Goal: Task Accomplishment & Management: Manage account settings

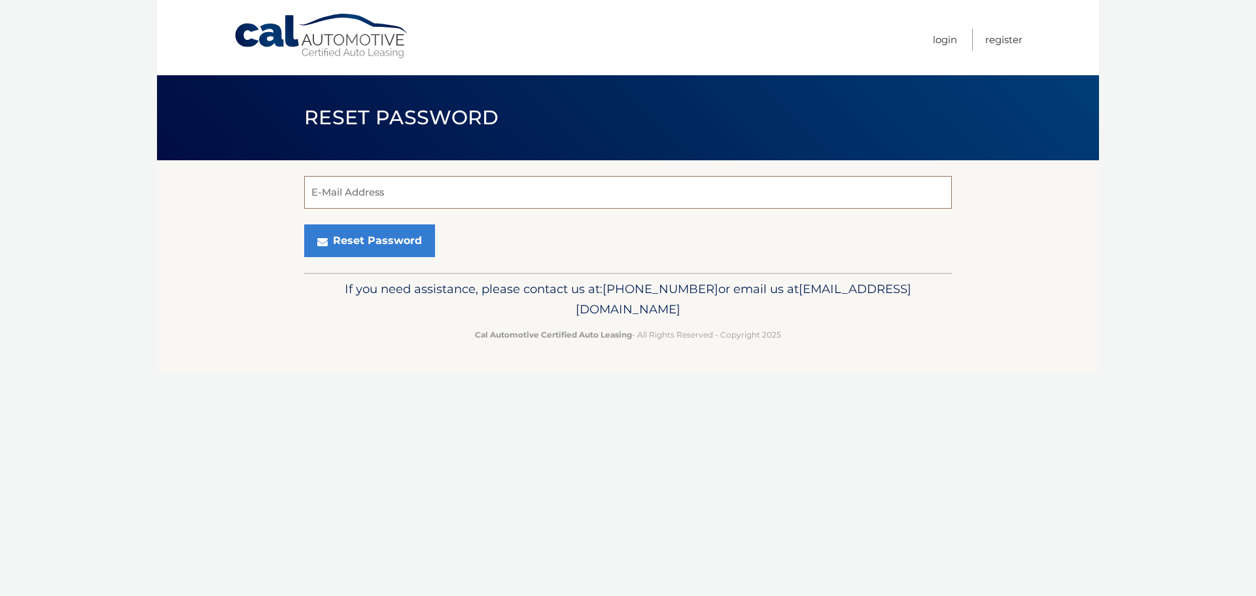
click at [396, 190] on input "E-Mail Address" at bounding box center [627, 192] width 647 height 33
type input "[EMAIL_ADDRESS][DOMAIN_NAME]"
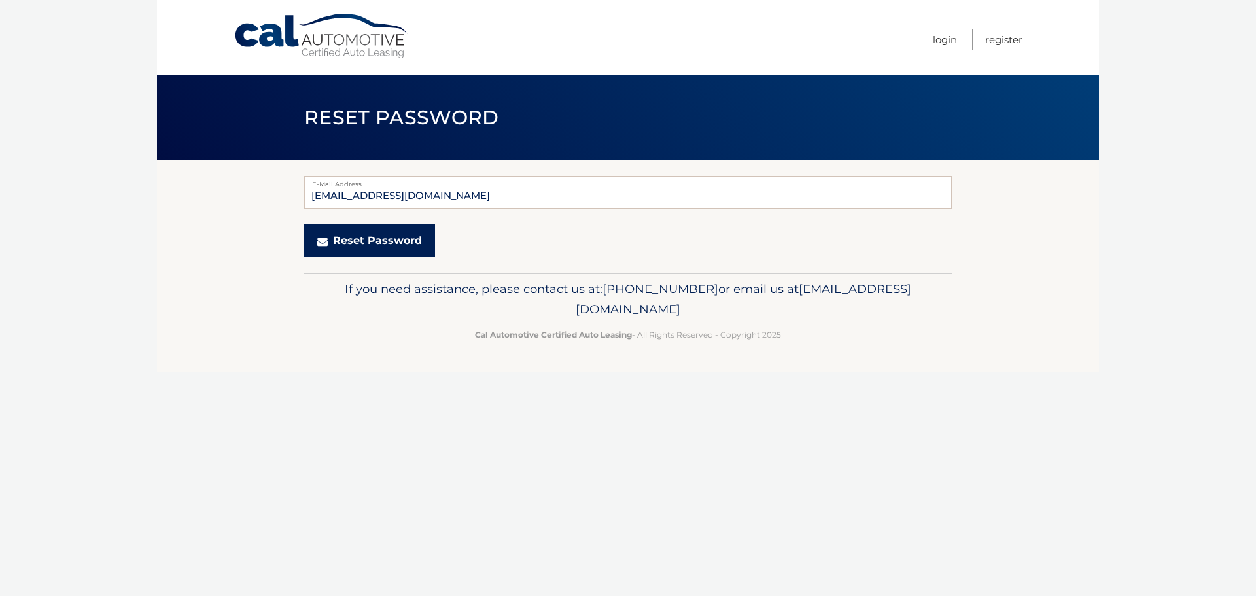
click at [357, 239] on button "Reset Password" at bounding box center [369, 240] width 131 height 33
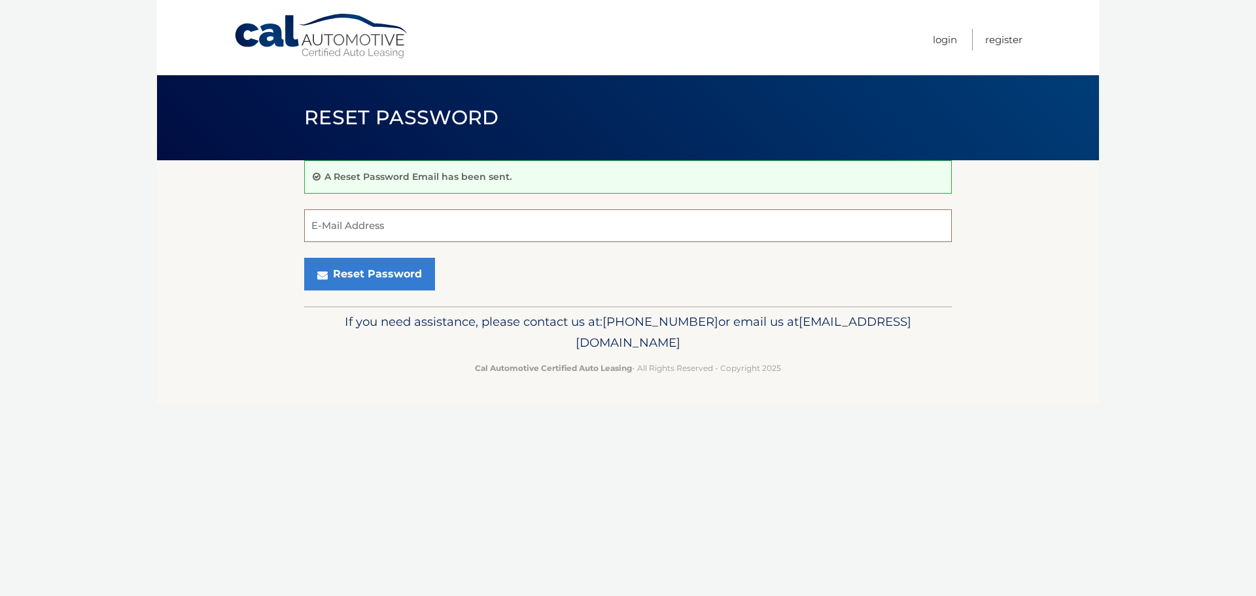
click at [356, 235] on input "E-Mail Address" at bounding box center [627, 225] width 647 height 33
click at [233, 230] on section "A Reset Password Email has been sent. E-Mail Address Reset Password" at bounding box center [628, 233] width 942 height 146
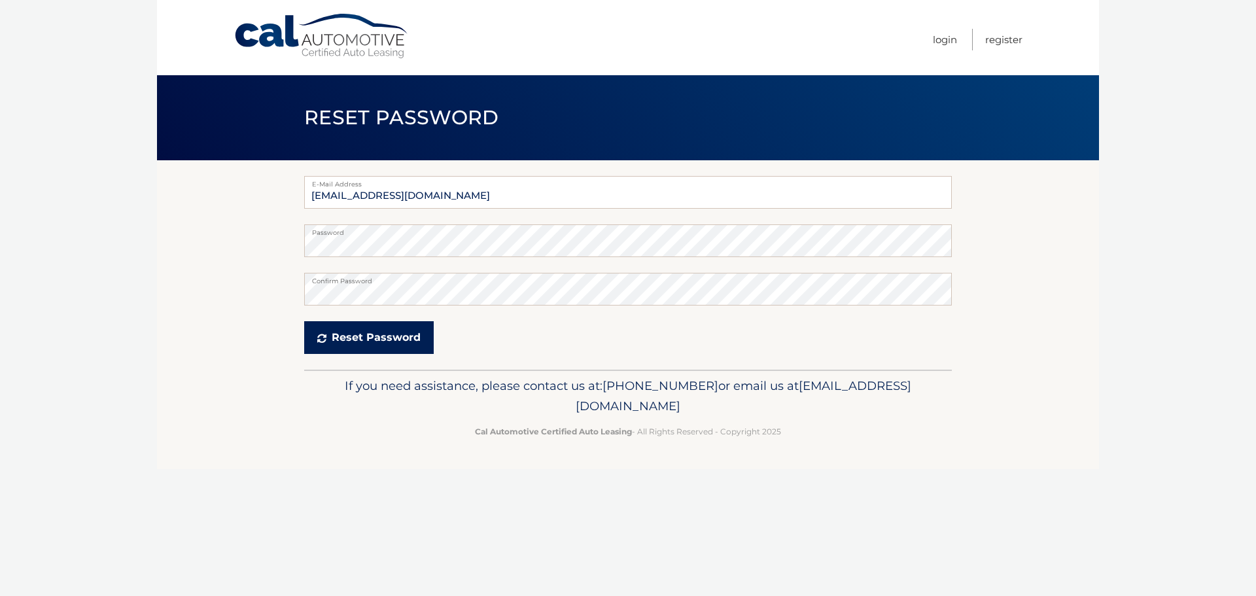
click at [358, 334] on button "Reset Password" at bounding box center [368, 337] width 129 height 33
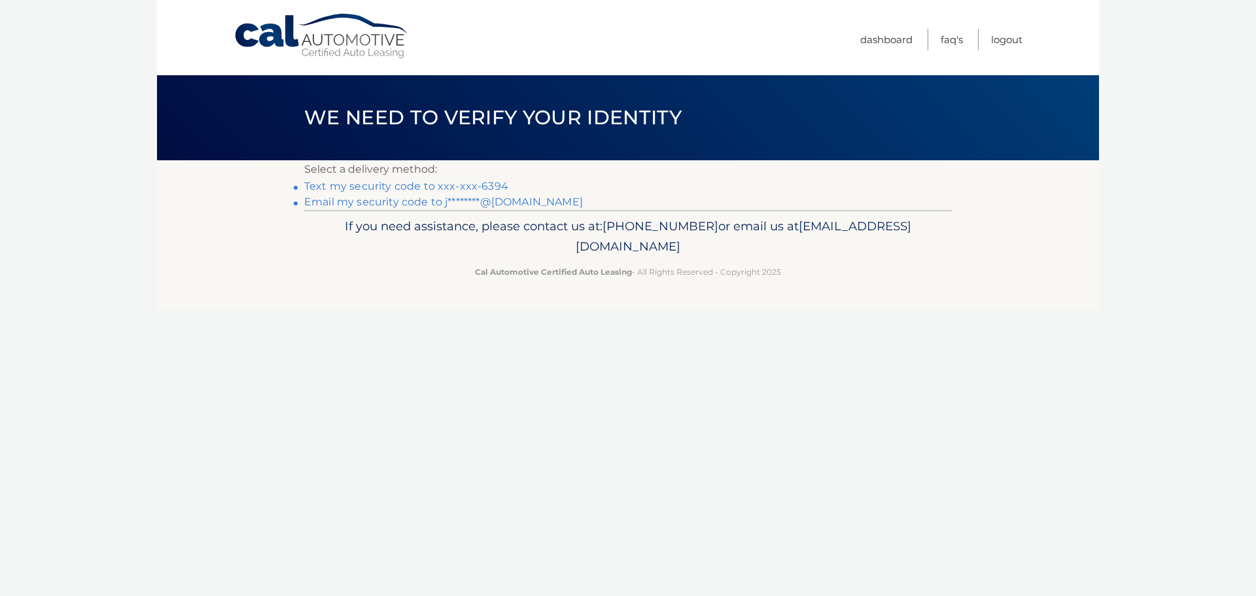
click at [360, 205] on link "Email my security code to j********@[DOMAIN_NAME]" at bounding box center [443, 202] width 279 height 12
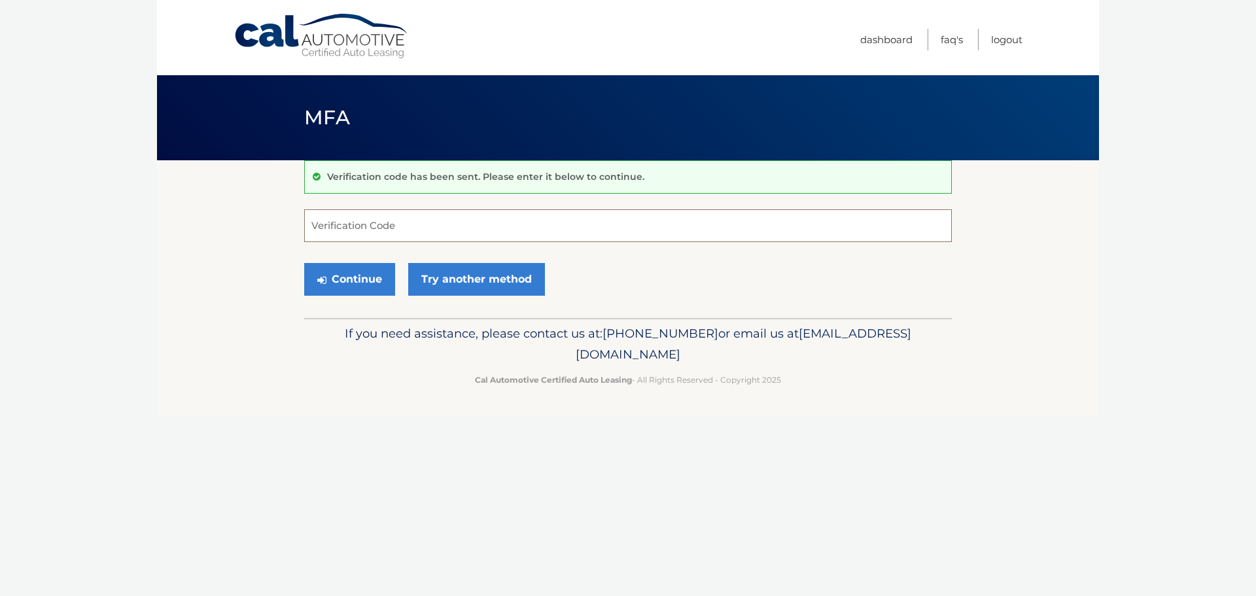
click at [383, 237] on input "Verification Code" at bounding box center [627, 225] width 647 height 33
type input "9"
type input "811581"
click at [366, 279] on button "Continue" at bounding box center [349, 279] width 91 height 33
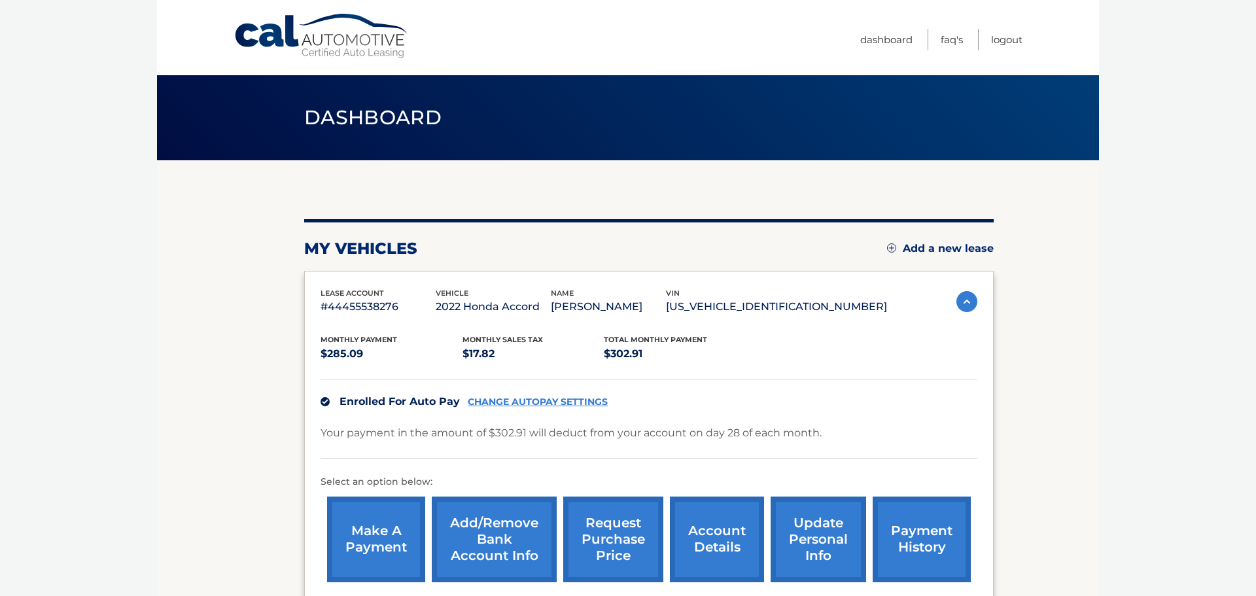
click at [290, 307] on section "my vehicles Add a new lease lease account #44455538276 vehicle 2022 Honda Accor…" at bounding box center [628, 402] width 942 height 484
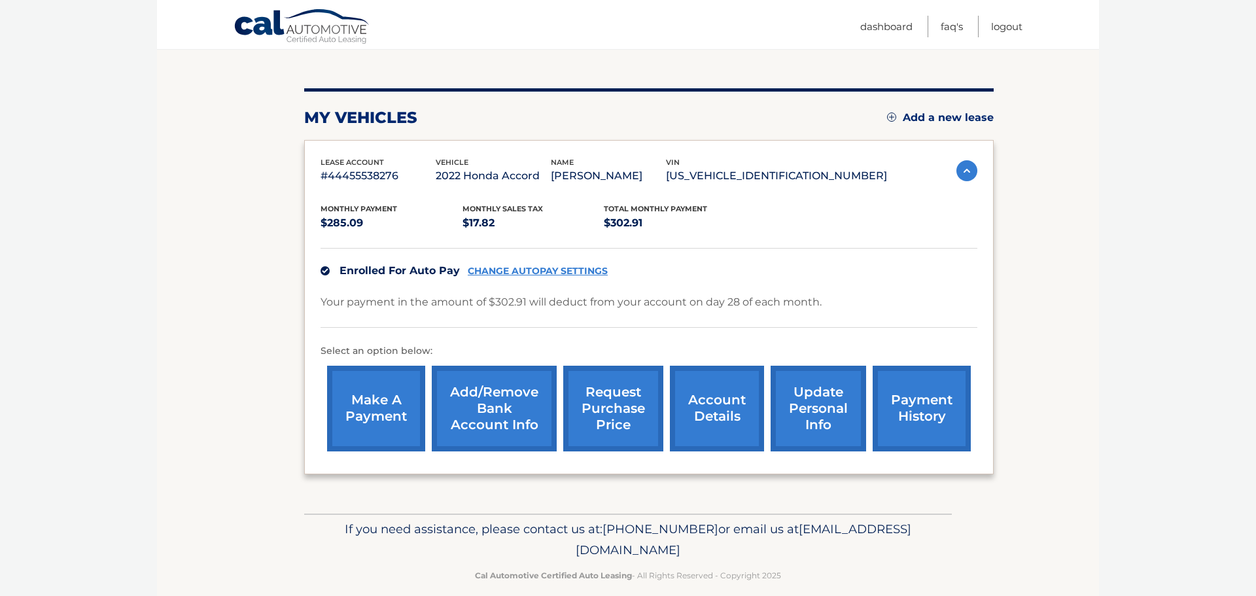
scroll to position [147, 0]
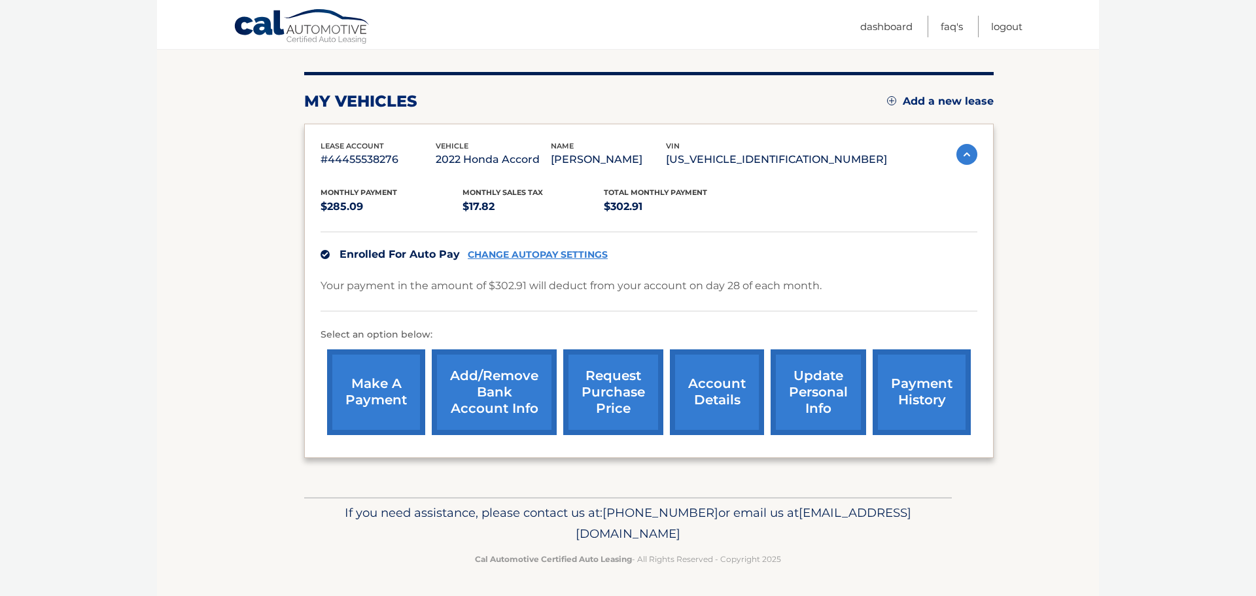
click at [600, 404] on link "request purchase price" at bounding box center [613, 392] width 100 height 86
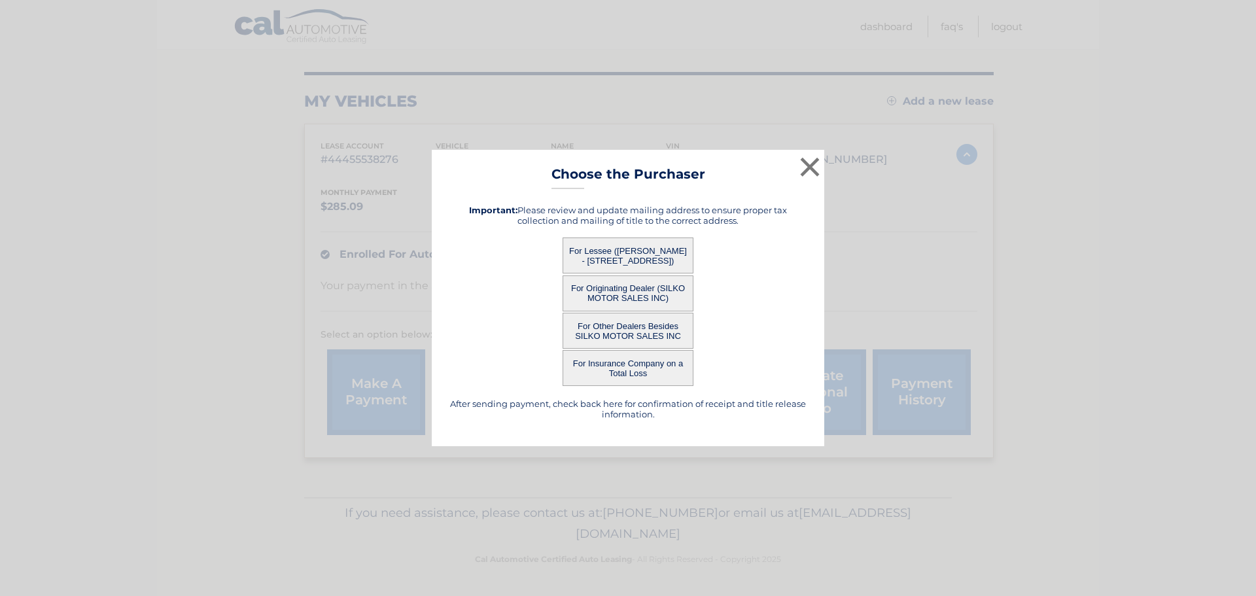
click at [579, 250] on button "For Lessee ([PERSON_NAME] - [STREET_ADDRESS])" at bounding box center [627, 255] width 131 height 36
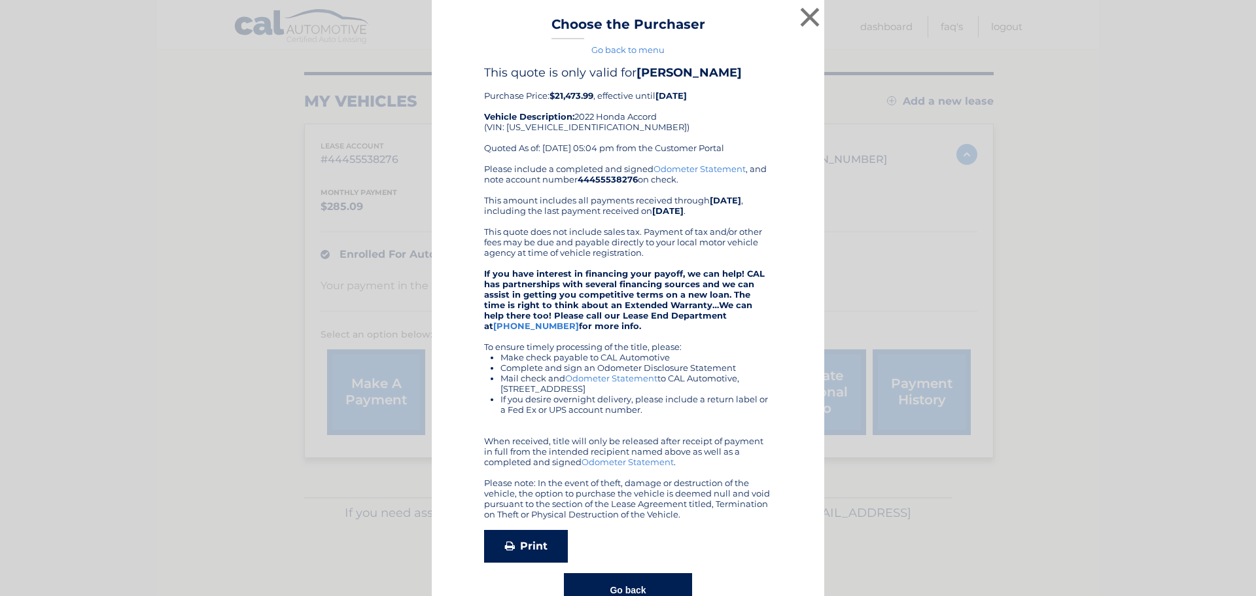
click at [508, 551] on icon at bounding box center [510, 545] width 10 height 10
click at [806, 18] on button "×" at bounding box center [810, 17] width 26 height 26
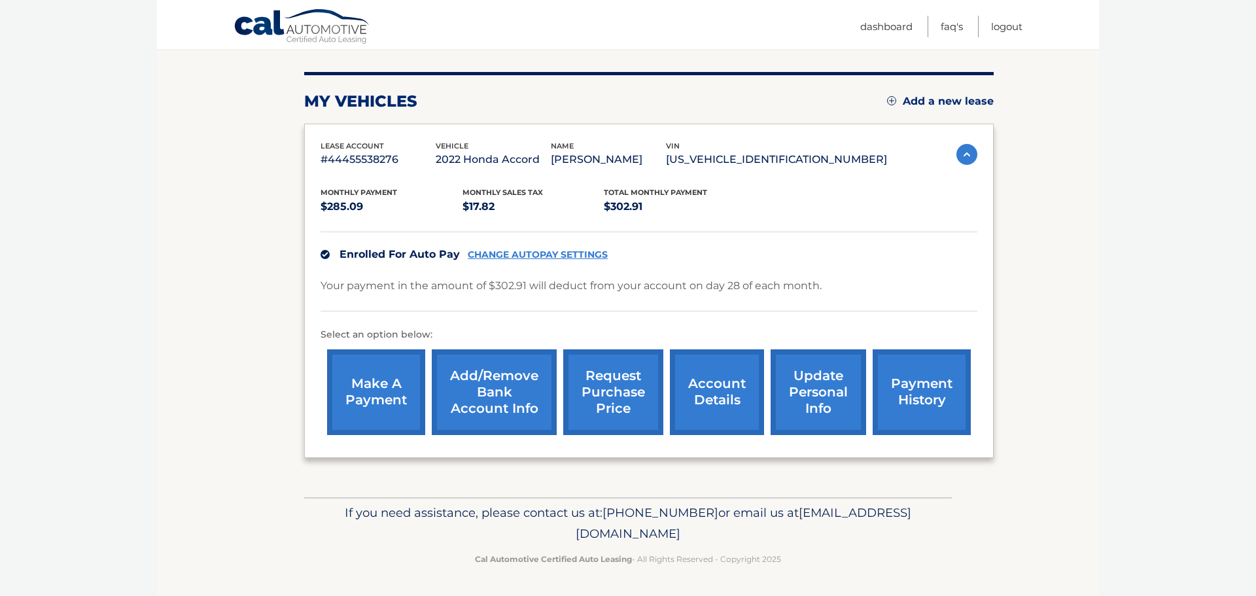
click at [525, 256] on link "CHANGE AUTOPAY SETTINGS" at bounding box center [538, 254] width 140 height 11
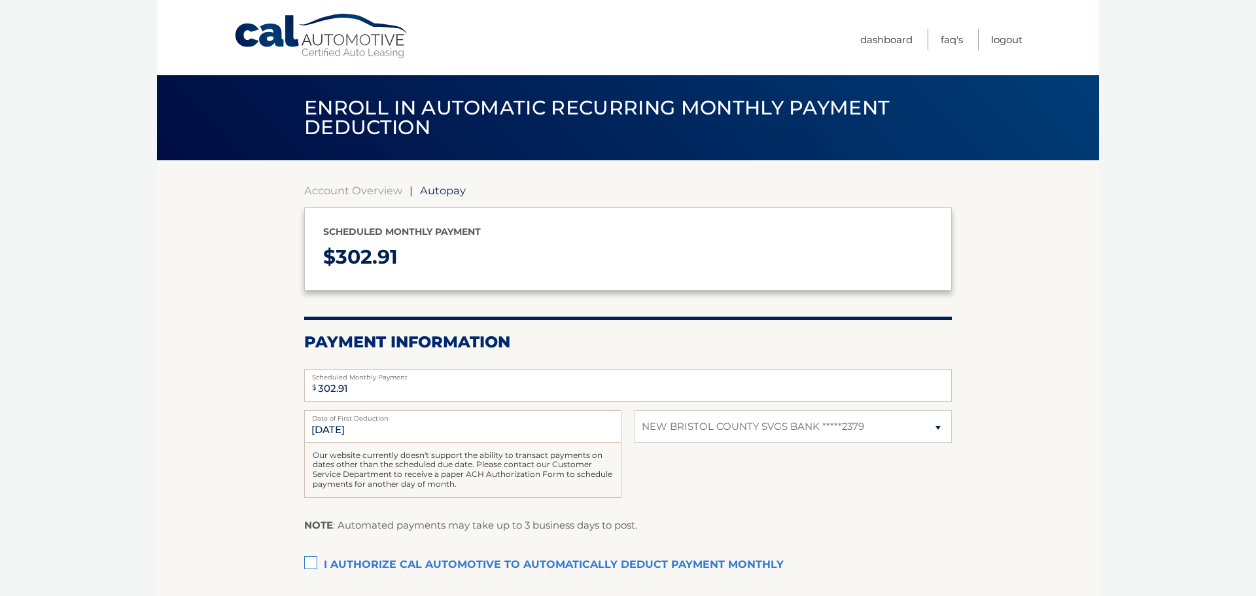
select select "YWM1YjFmZWEtYWZkYi00OTBkLWEzNmItMzg3MTM4Zjc0MjUy"
click at [133, 464] on body "Cal Automotive Menu Dashboard FAQ's Logout | $" at bounding box center [628, 298] width 1256 height 596
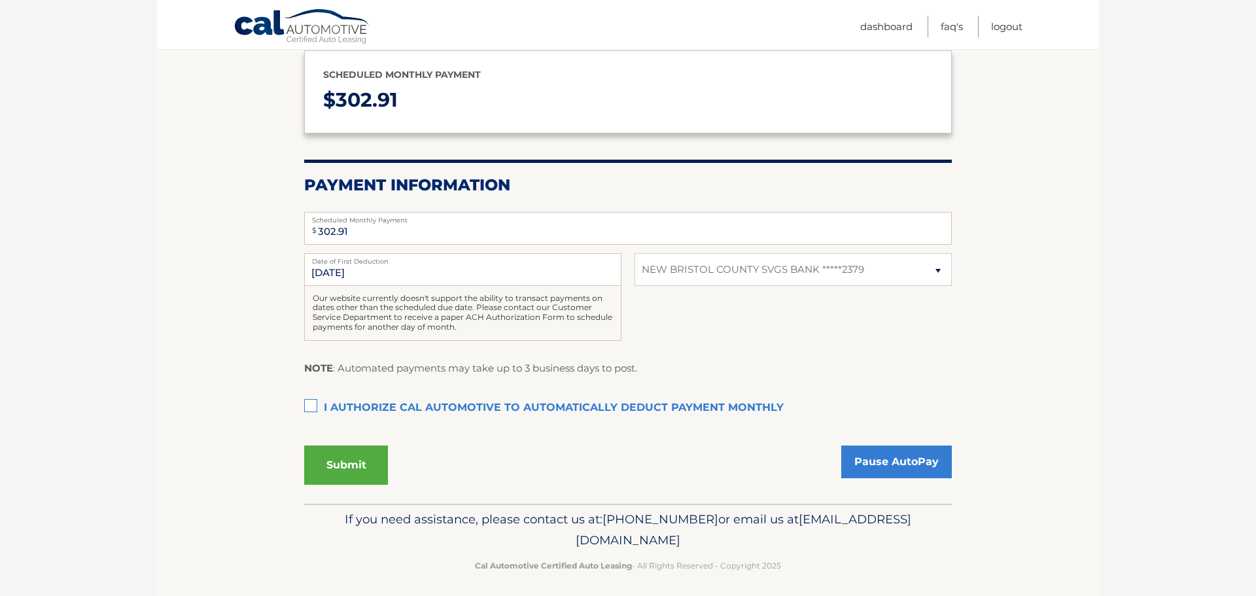
scroll to position [164, 0]
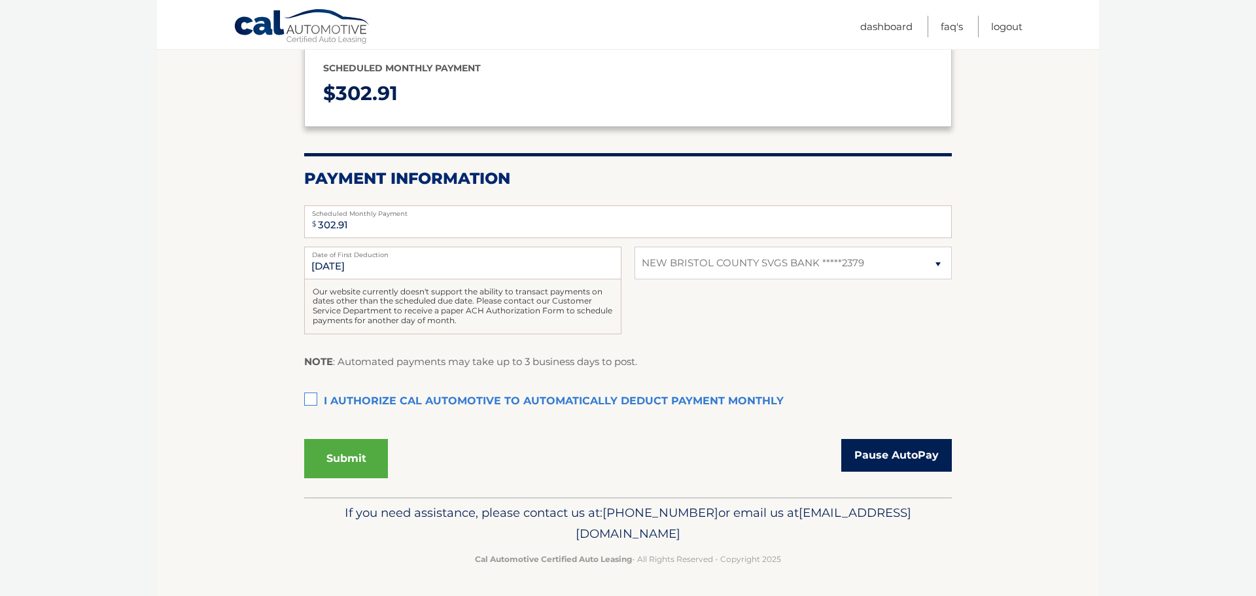
click at [896, 447] on link "Pause AutoPay" at bounding box center [896, 455] width 111 height 33
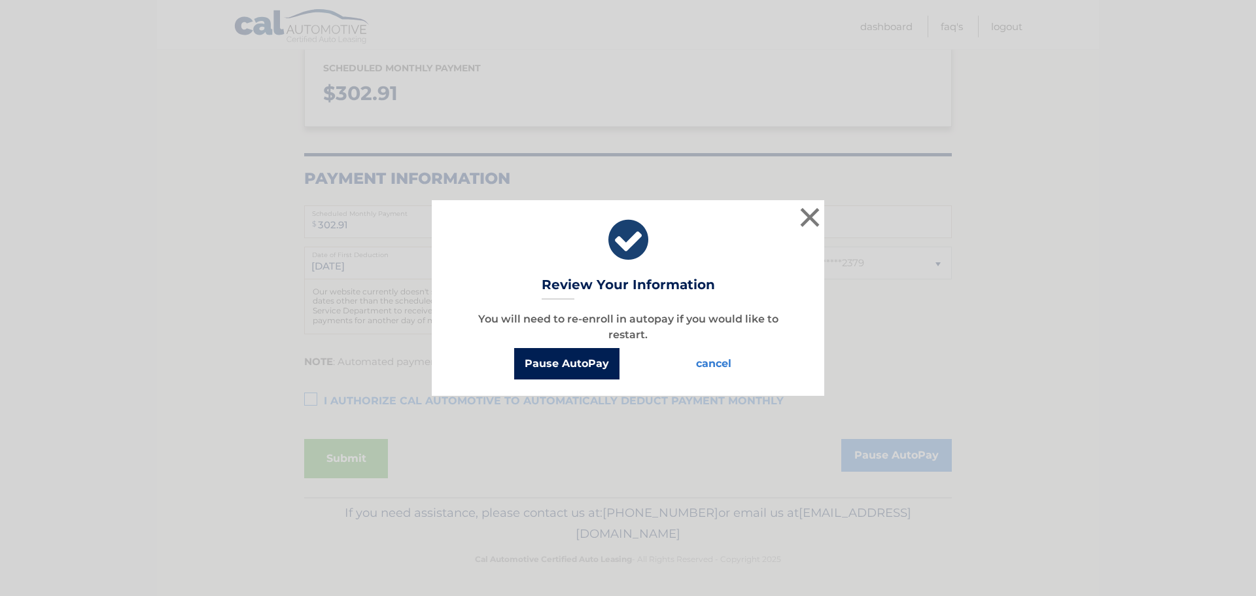
click at [551, 365] on button "Pause AutoPay" at bounding box center [566, 363] width 105 height 31
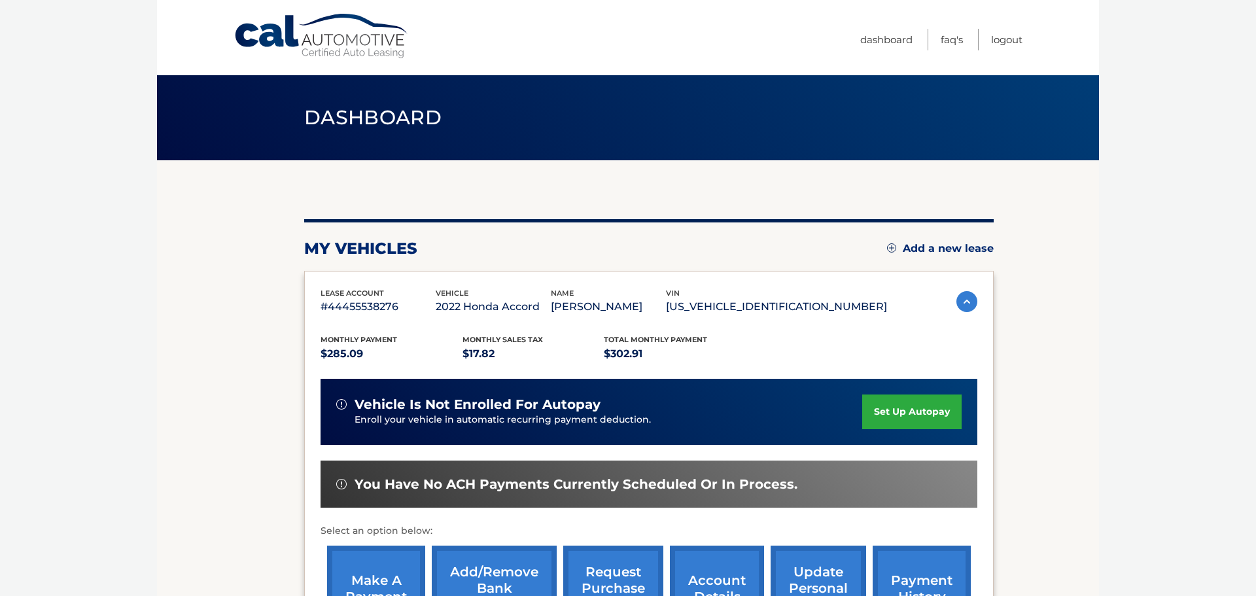
click at [215, 351] on section "my vehicles Add a new lease lease account #44455538276 vehicle 2022 Honda Accor…" at bounding box center [628, 426] width 942 height 533
click at [882, 39] on link "Dashboard" at bounding box center [886, 40] width 52 height 22
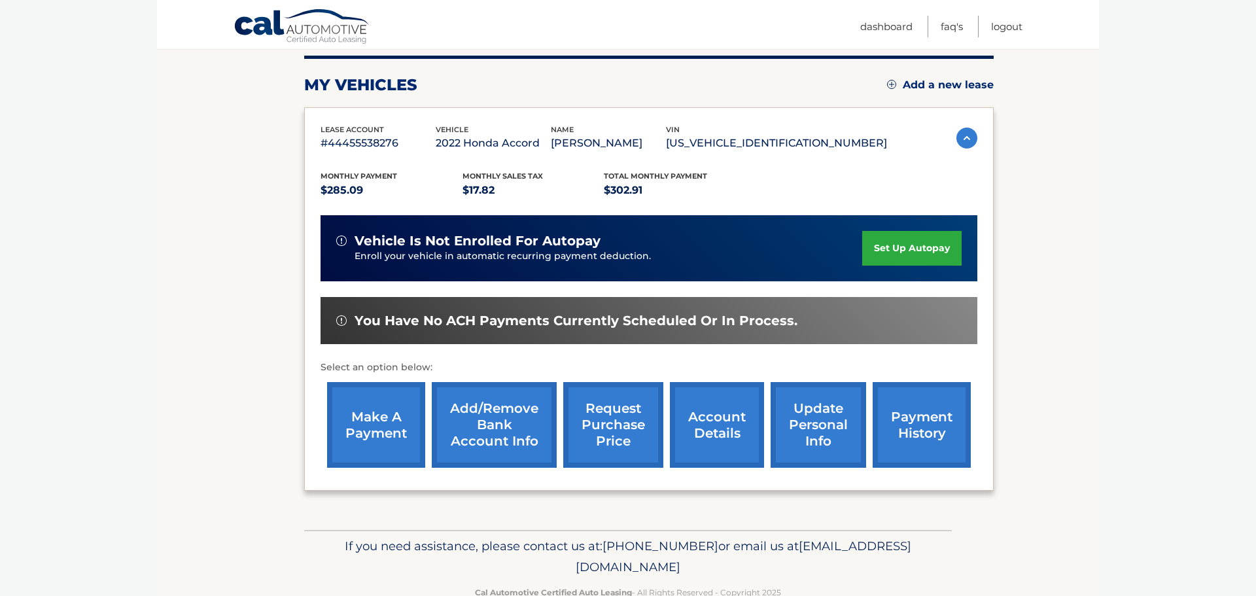
scroll to position [197, 0]
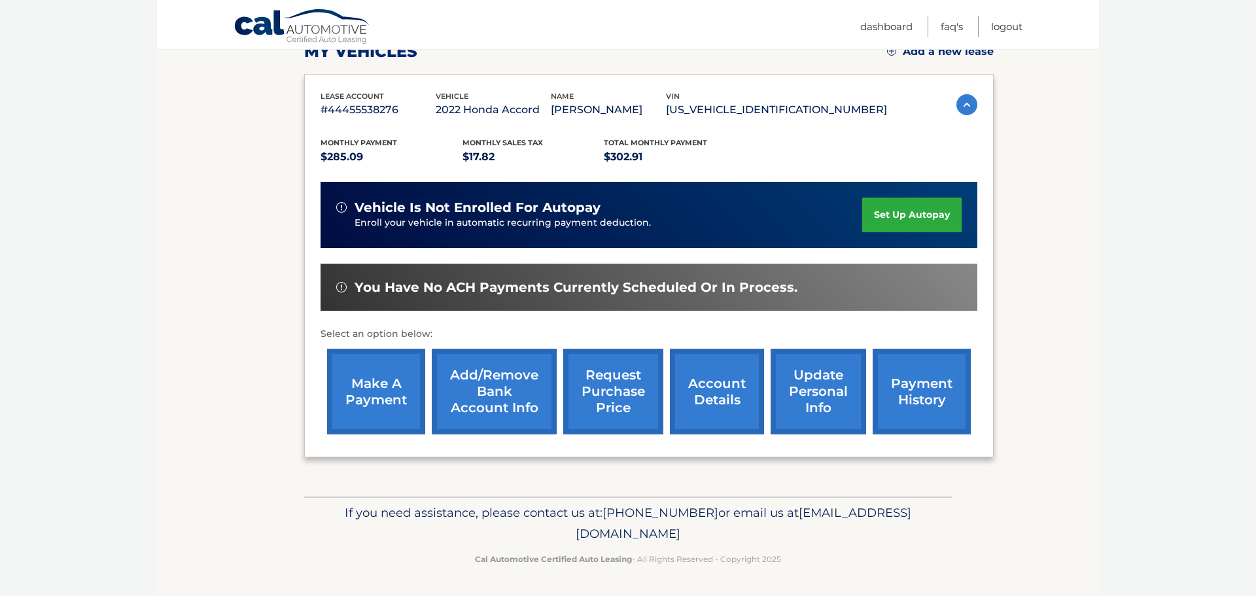
click at [700, 386] on link "account details" at bounding box center [717, 392] width 94 height 86
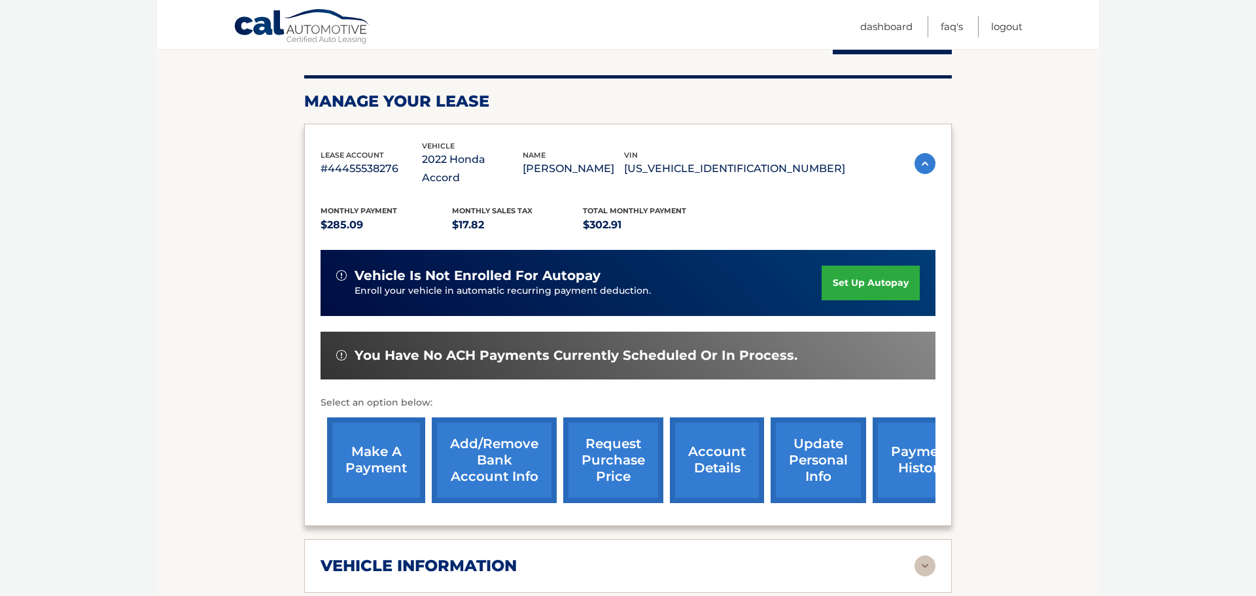
scroll to position [183, 0]
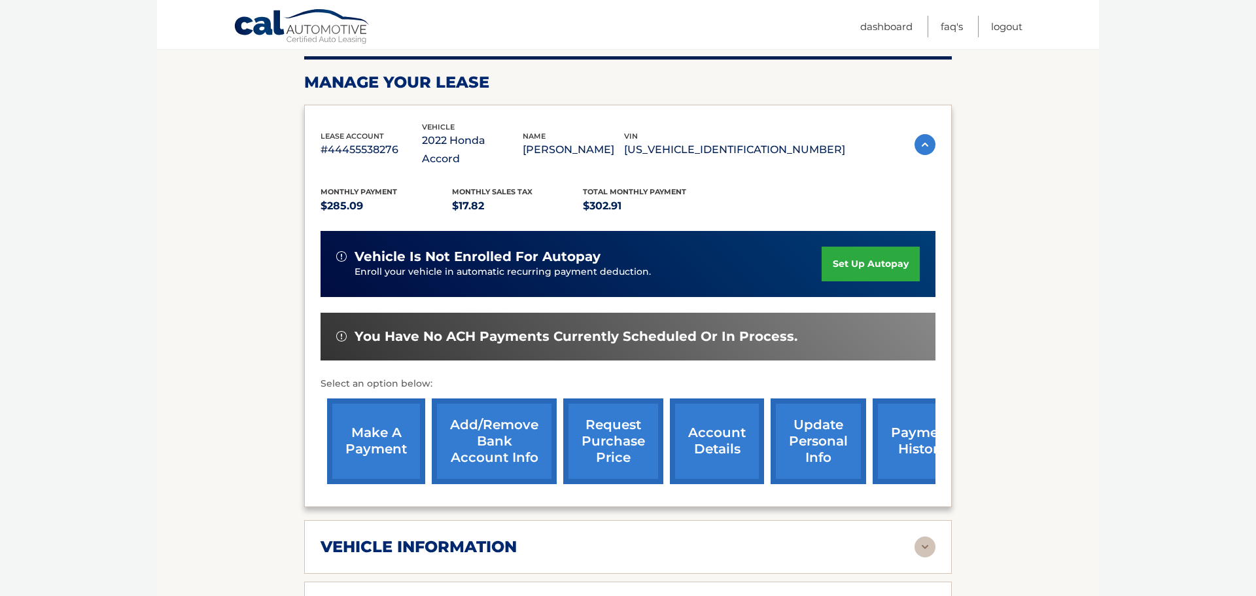
click at [247, 498] on section "Account Details | #44455538276 Back to Dashboard Manage Your Lease lease accoun…" at bounding box center [628, 540] width 942 height 1126
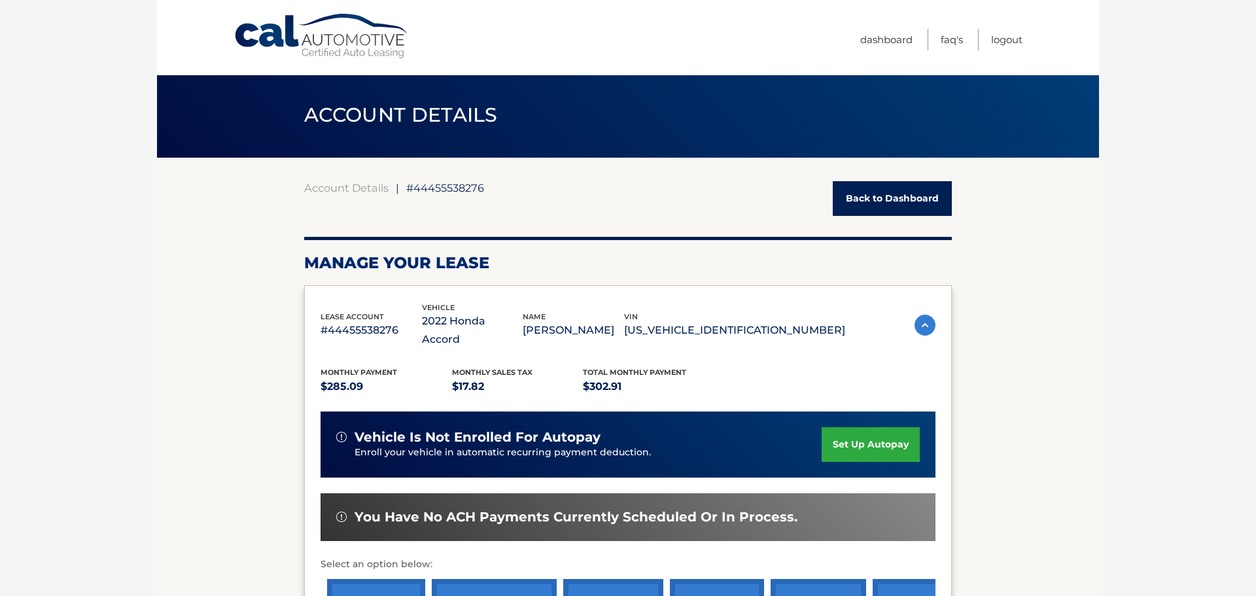
scroll to position [0, 0]
